Goal: Navigation & Orientation: Find specific page/section

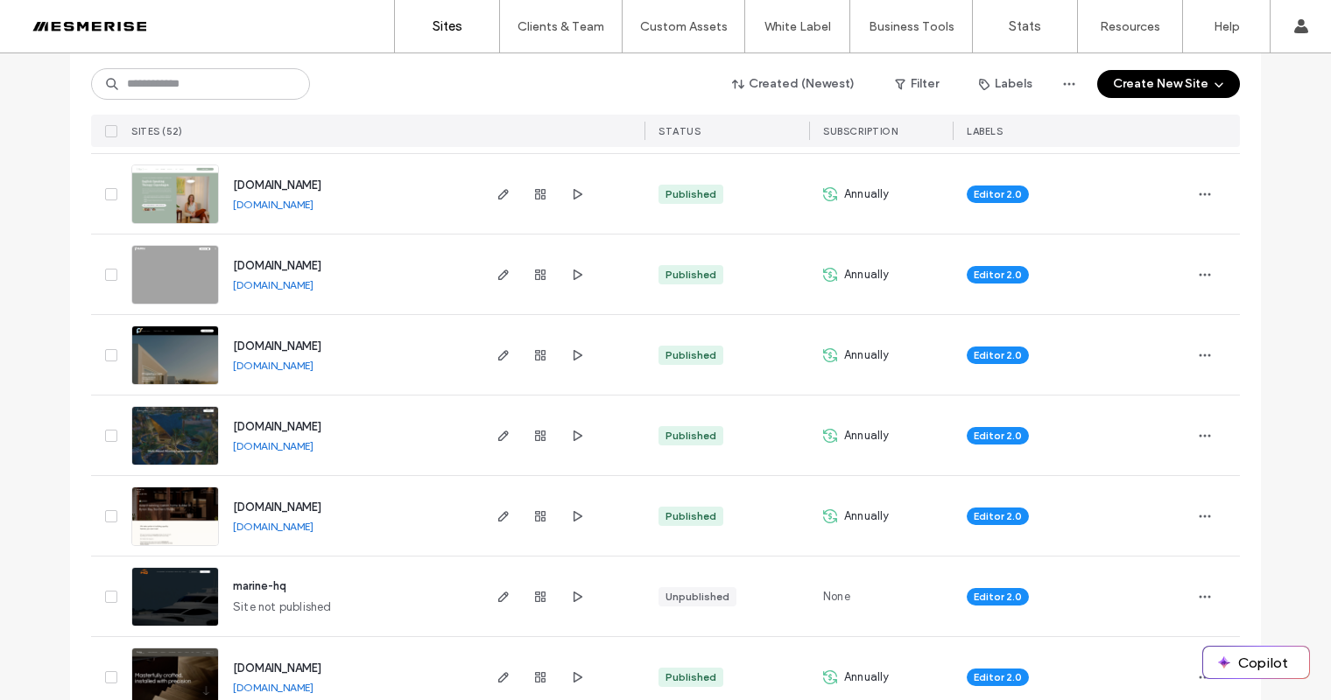
scroll to position [1086, 0]
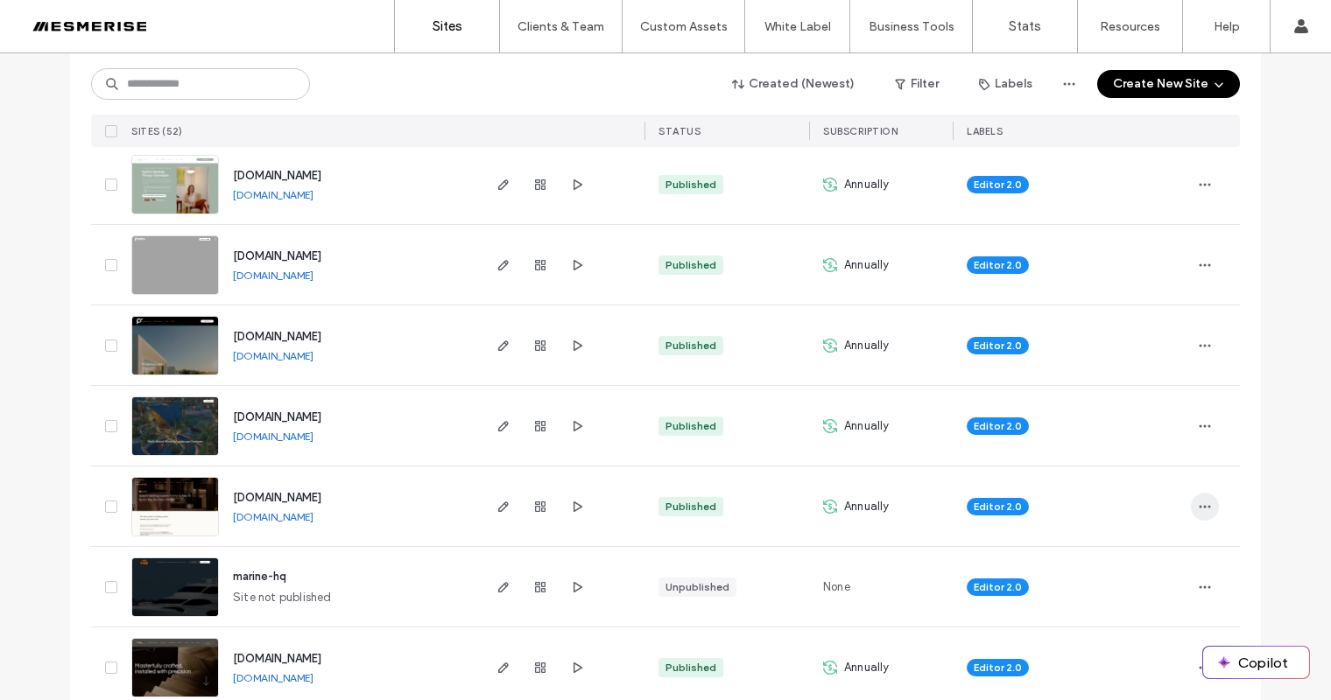
click at [1191, 507] on span "button" at bounding box center [1205, 507] width 28 height 28
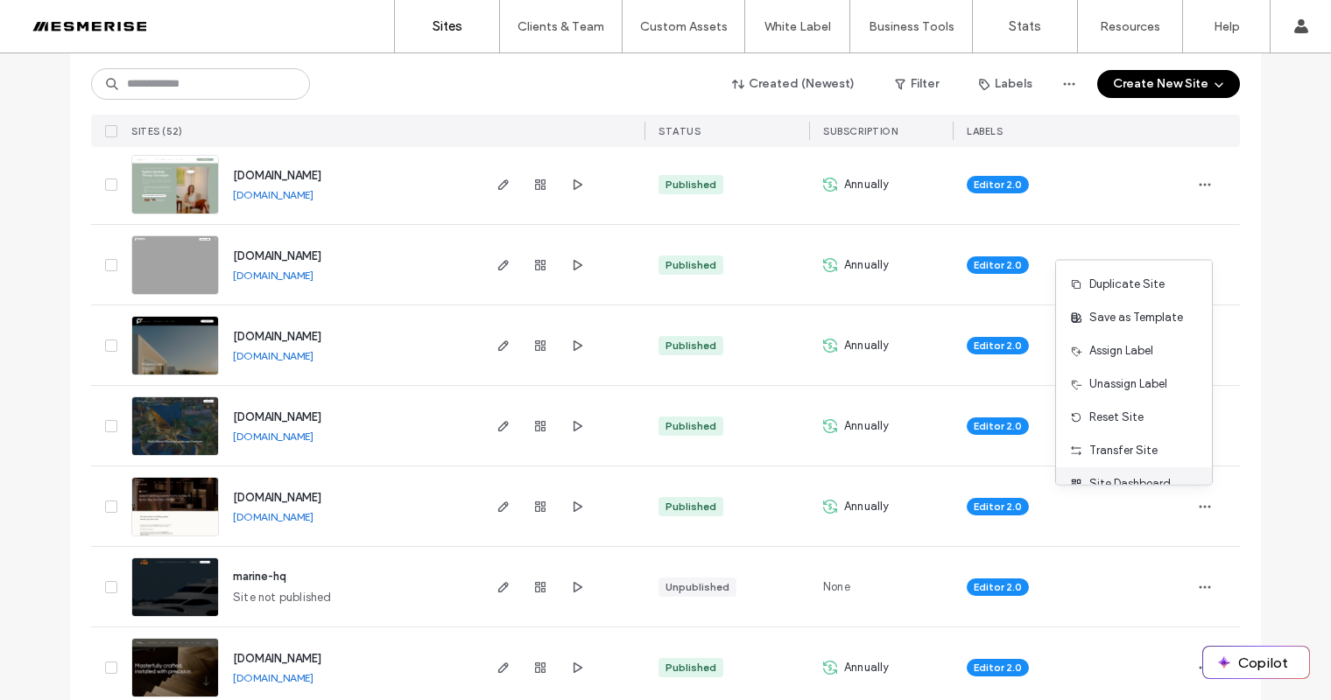
click at [1142, 474] on div "Site Dashboard" at bounding box center [1134, 483] width 156 height 33
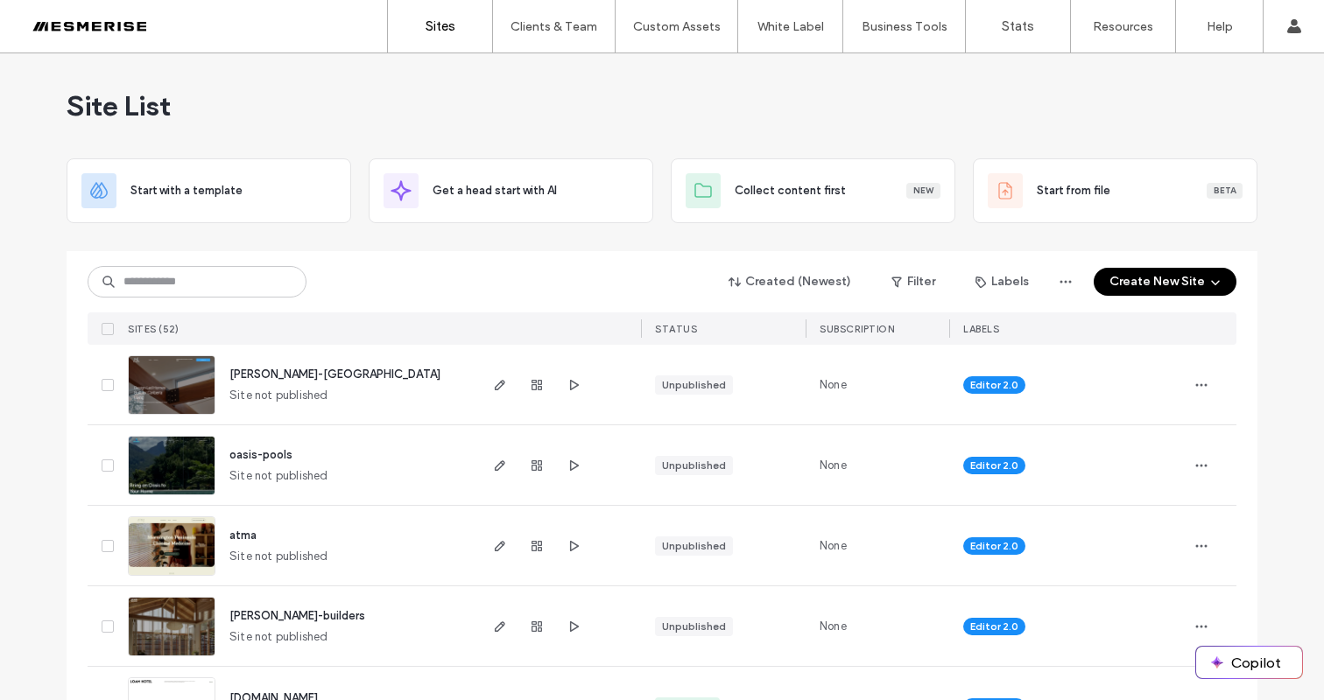
click at [391, 123] on div "Site List" at bounding box center [662, 105] width 1191 height 105
click at [111, 102] on span "Site List" at bounding box center [119, 105] width 104 height 35
click at [126, 101] on span "Site List" at bounding box center [119, 105] width 104 height 35
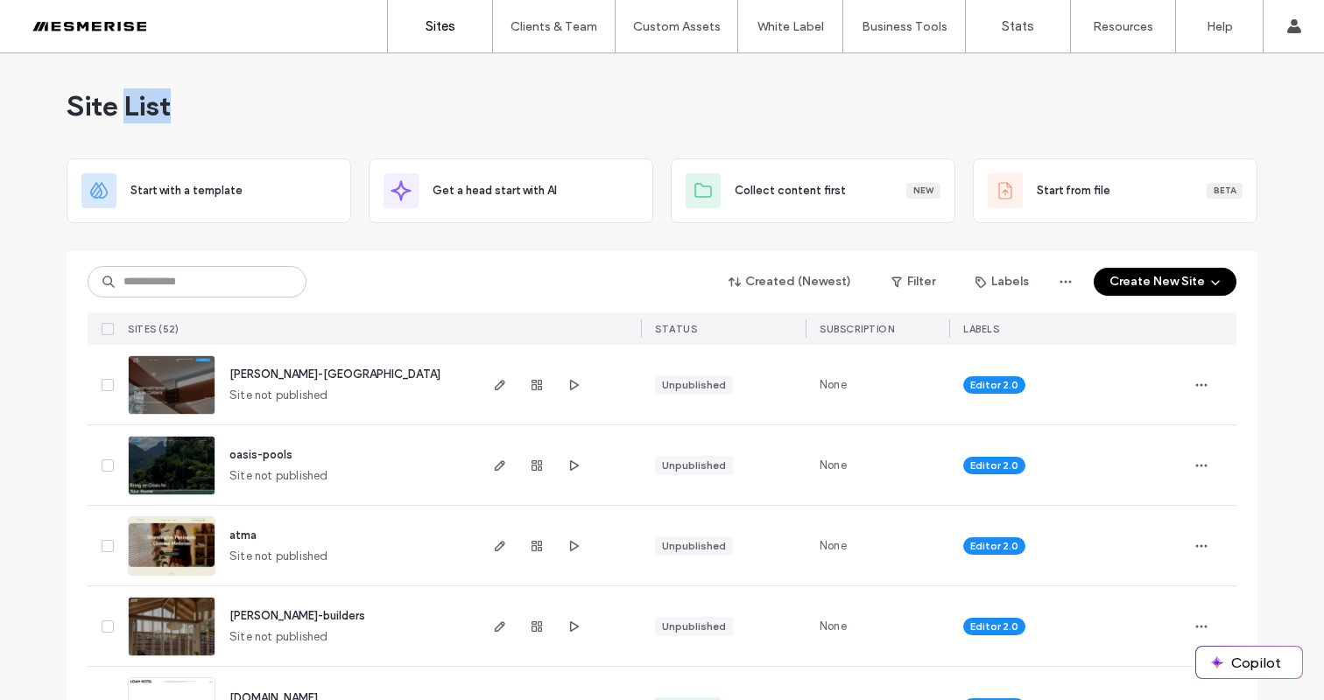
click at [126, 101] on span "Site List" at bounding box center [119, 105] width 104 height 35
click at [208, 109] on div "Site List" at bounding box center [662, 105] width 1191 height 105
drag, startPoint x: 208, startPoint y: 109, endPoint x: 193, endPoint y: 107, distance: 15.0
click at [208, 109] on div "Site List" at bounding box center [662, 105] width 1191 height 105
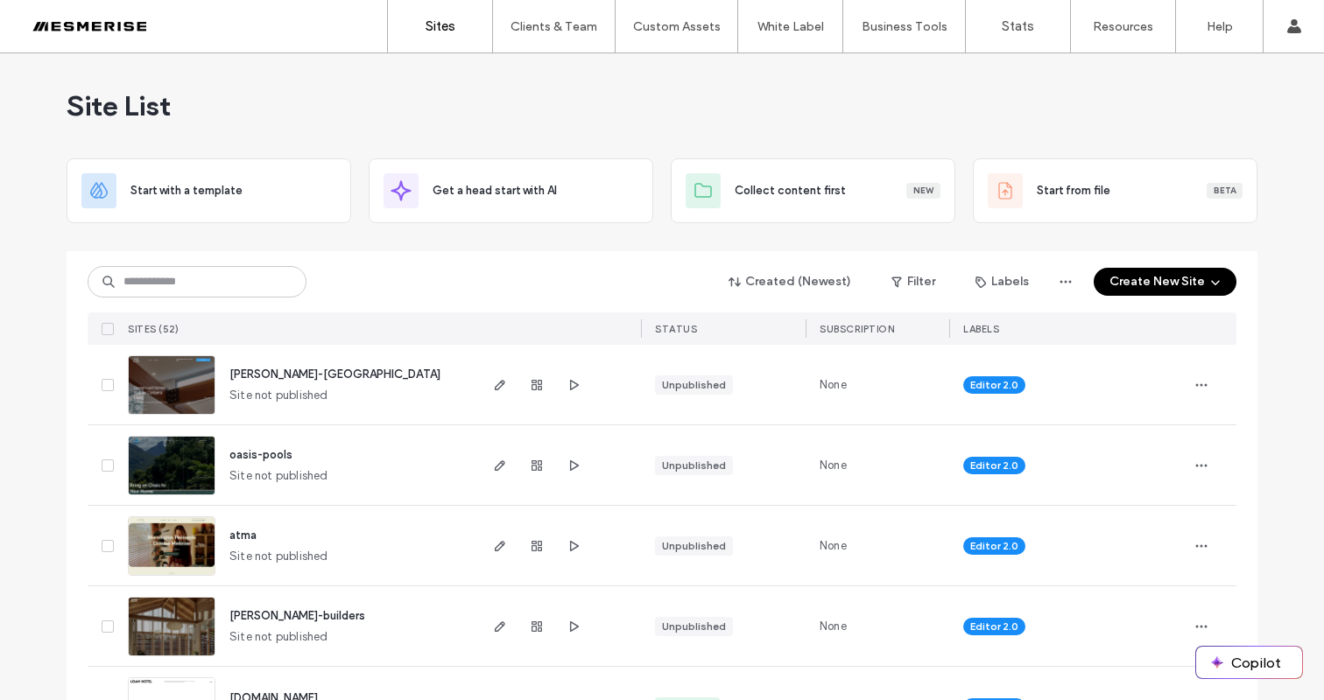
click at [96, 104] on span "Site List" at bounding box center [119, 105] width 104 height 35
click at [128, 104] on span "Site List" at bounding box center [119, 105] width 104 height 35
click at [127, 103] on span "Site List" at bounding box center [119, 105] width 104 height 35
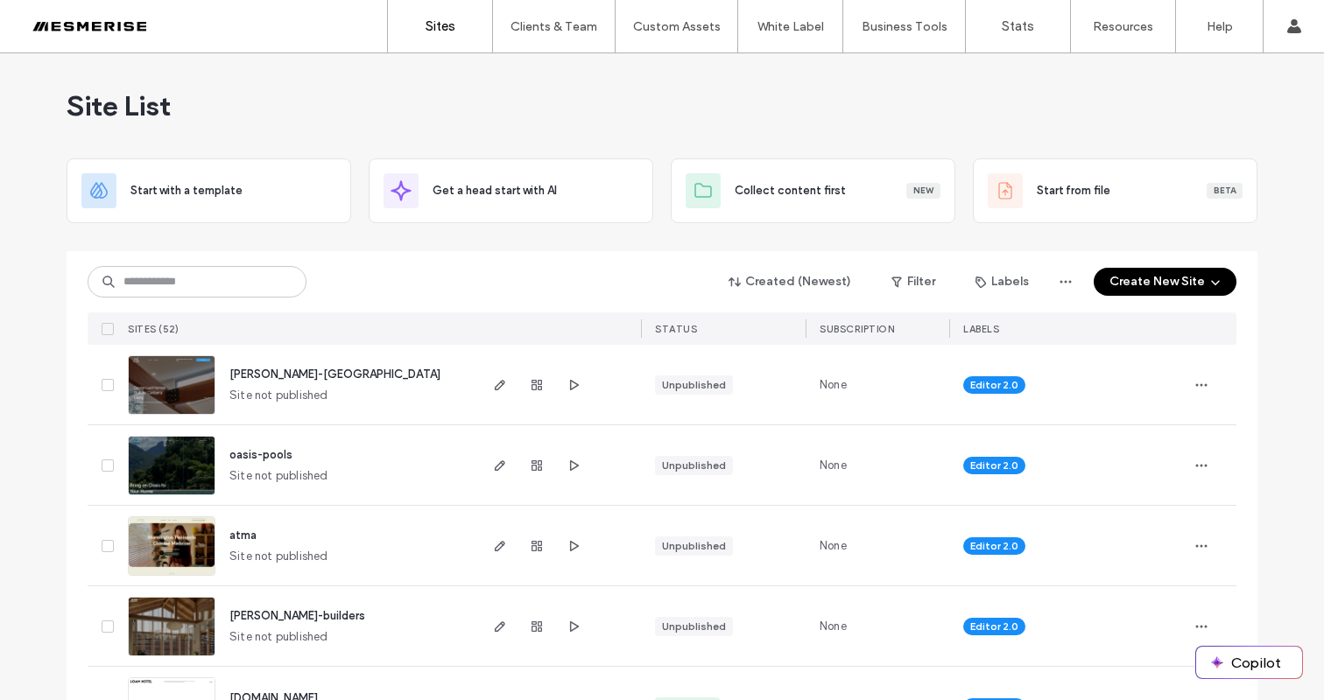
click at [146, 119] on span "Site List" at bounding box center [119, 105] width 104 height 35
click at [89, 116] on span "Site List" at bounding box center [119, 105] width 104 height 35
click at [89, 115] on span "Site List" at bounding box center [119, 105] width 104 height 35
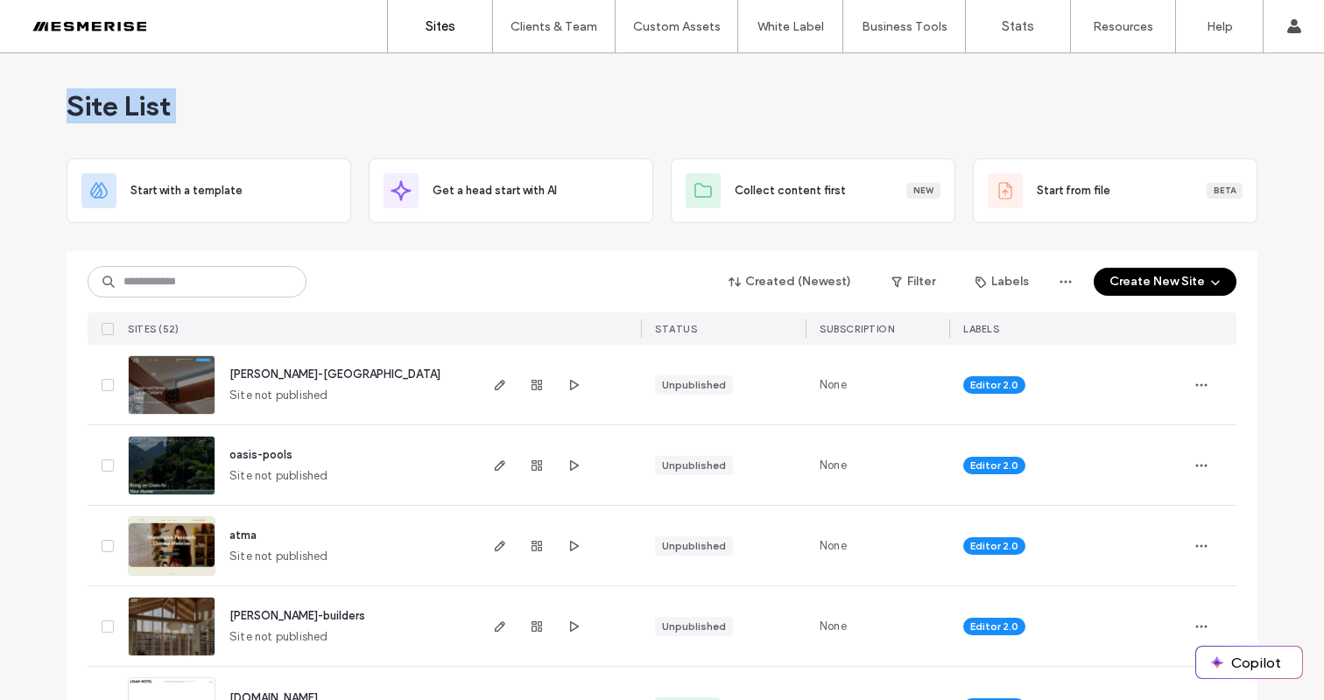
click at [125, 106] on span "Site List" at bounding box center [119, 105] width 104 height 35
